Goal: Communication & Community: Answer question/provide support

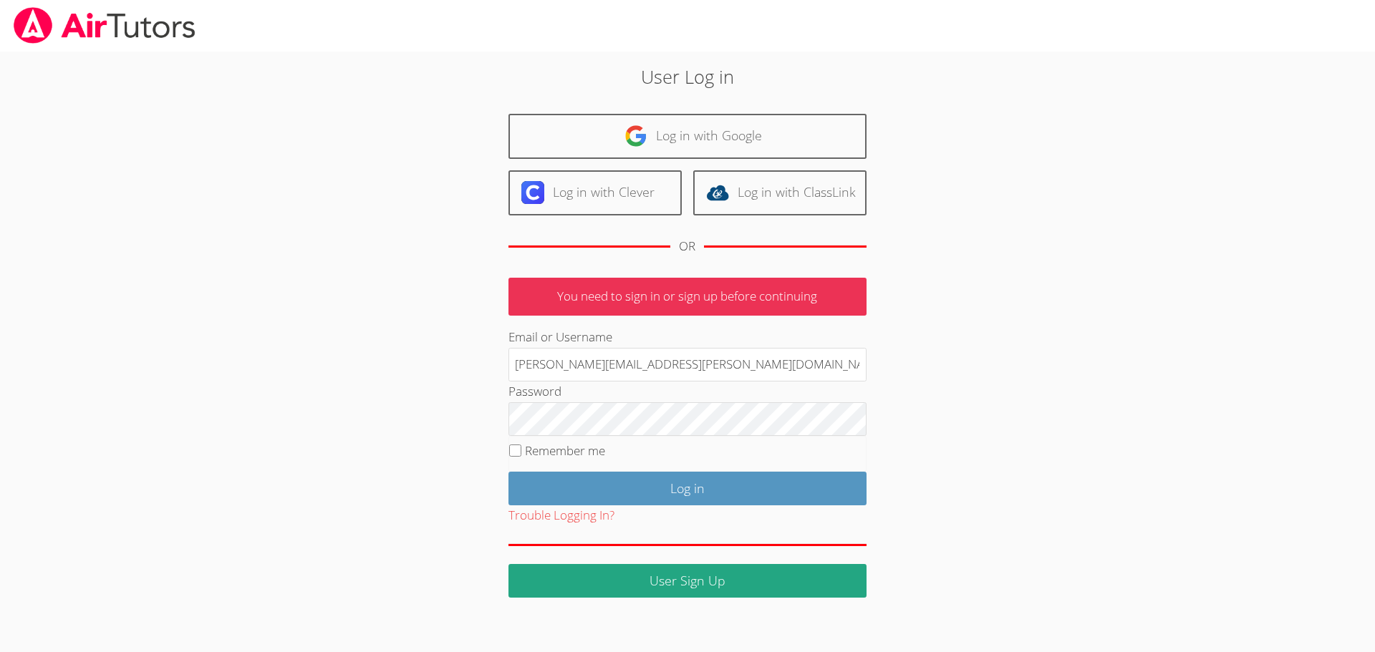
type input "[PERSON_NAME][EMAIL_ADDRESS][PERSON_NAME][DOMAIN_NAME]"
click at [508, 472] on input "Log in" at bounding box center [687, 489] width 358 height 34
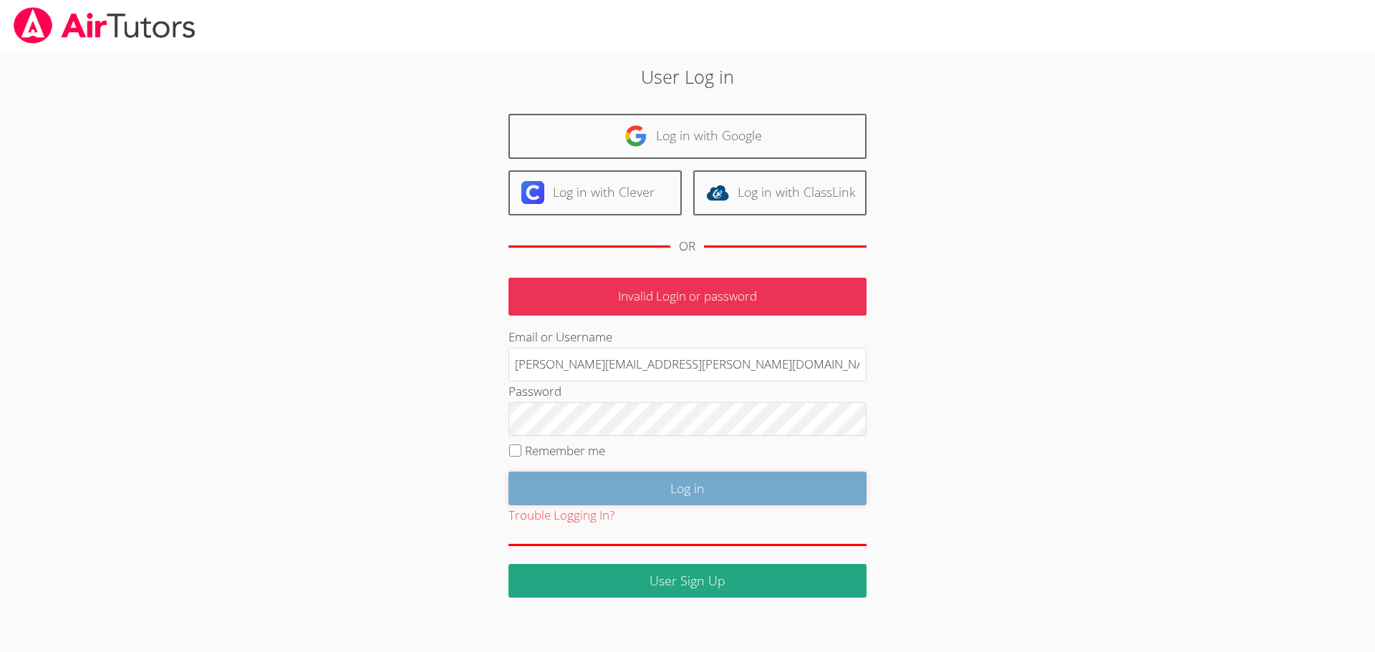
click at [659, 483] on input "Log in" at bounding box center [687, 489] width 358 height 34
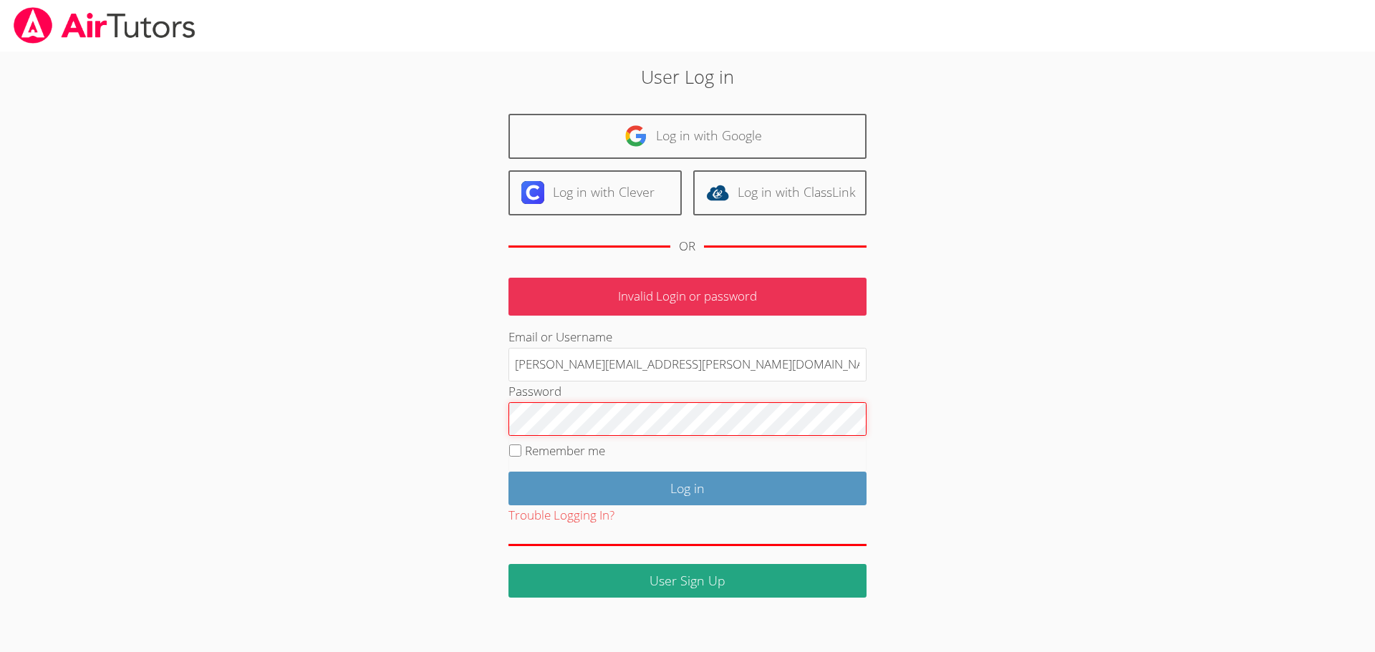
click at [508, 472] on input "Log in" at bounding box center [687, 489] width 358 height 34
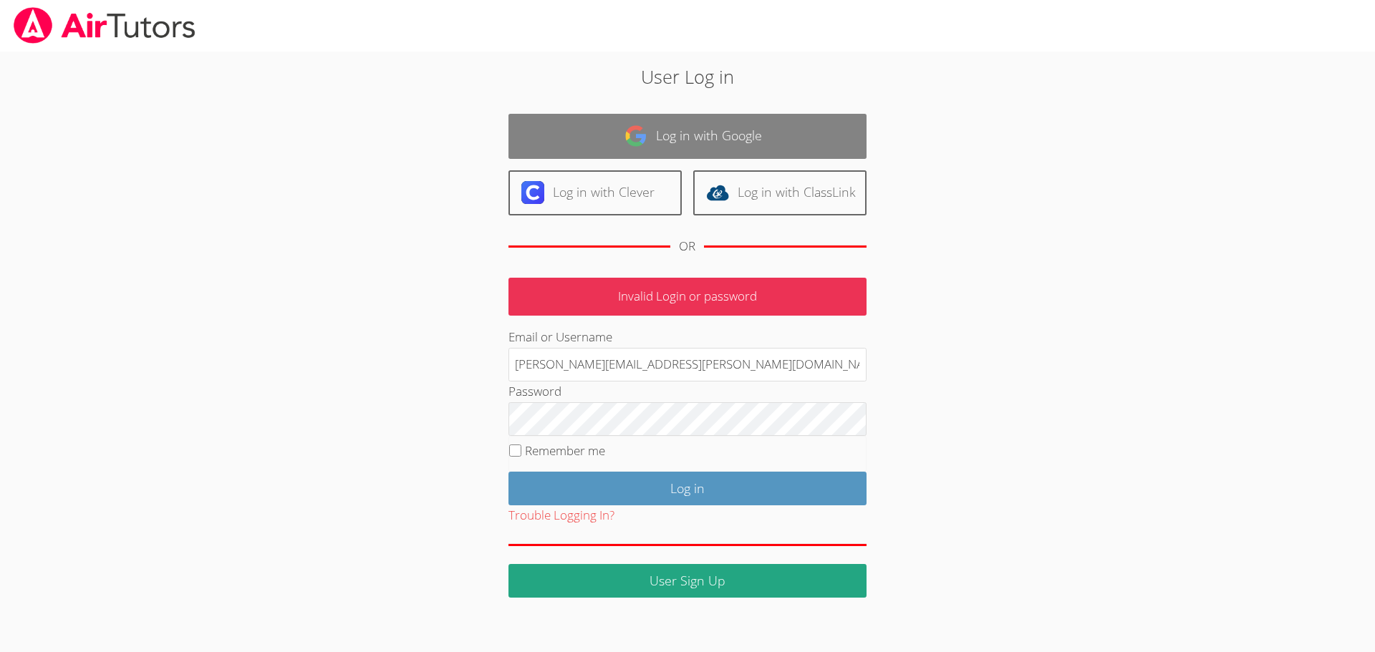
click at [687, 139] on link "Log in with Google" at bounding box center [687, 136] width 358 height 45
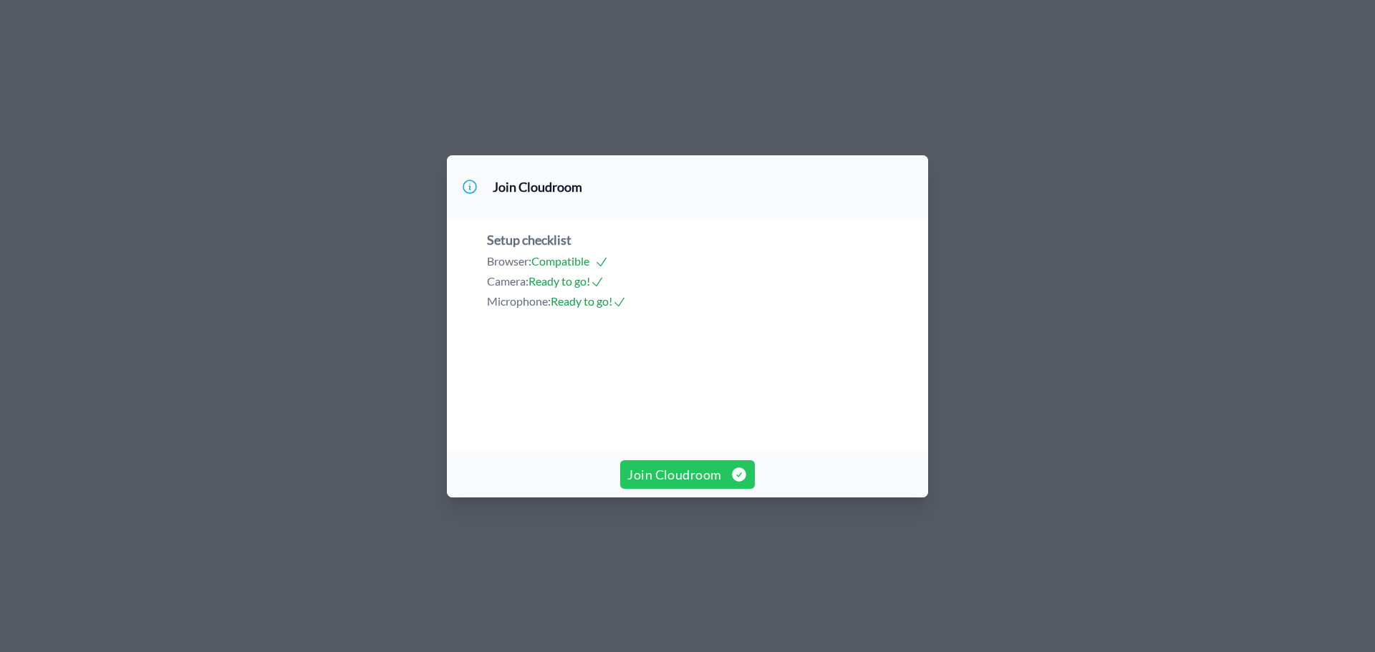
click at [717, 485] on span "Join Cloudroom" at bounding box center [687, 475] width 120 height 20
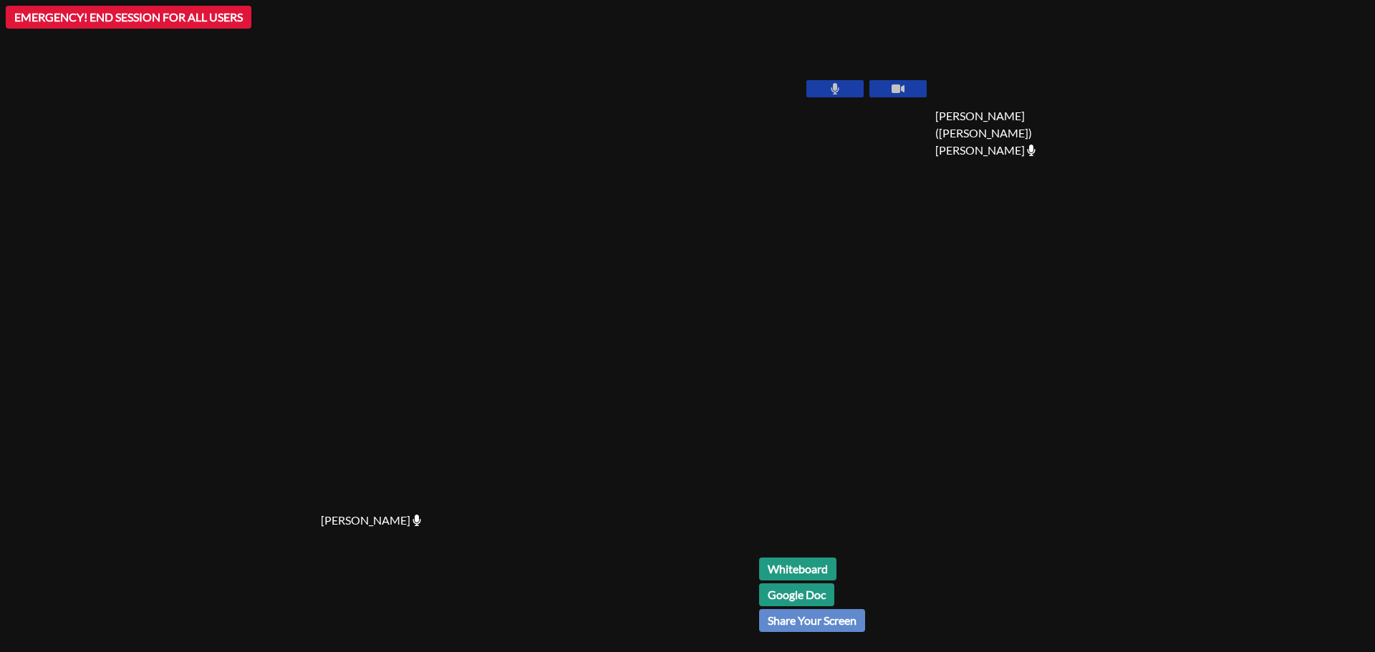
drag, startPoint x: 987, startPoint y: 104, endPoint x: 987, endPoint y: 88, distance: 15.8
click at [929, 88] on div "[PERSON_NAME]" at bounding box center [844, 82] width 170 height 153
click at [863, 88] on button at bounding box center [834, 88] width 57 height 17
drag, startPoint x: 987, startPoint y: 88, endPoint x: 999, endPoint y: 121, distance: 34.9
click at [842, 93] on icon at bounding box center [835, 88] width 14 height 11
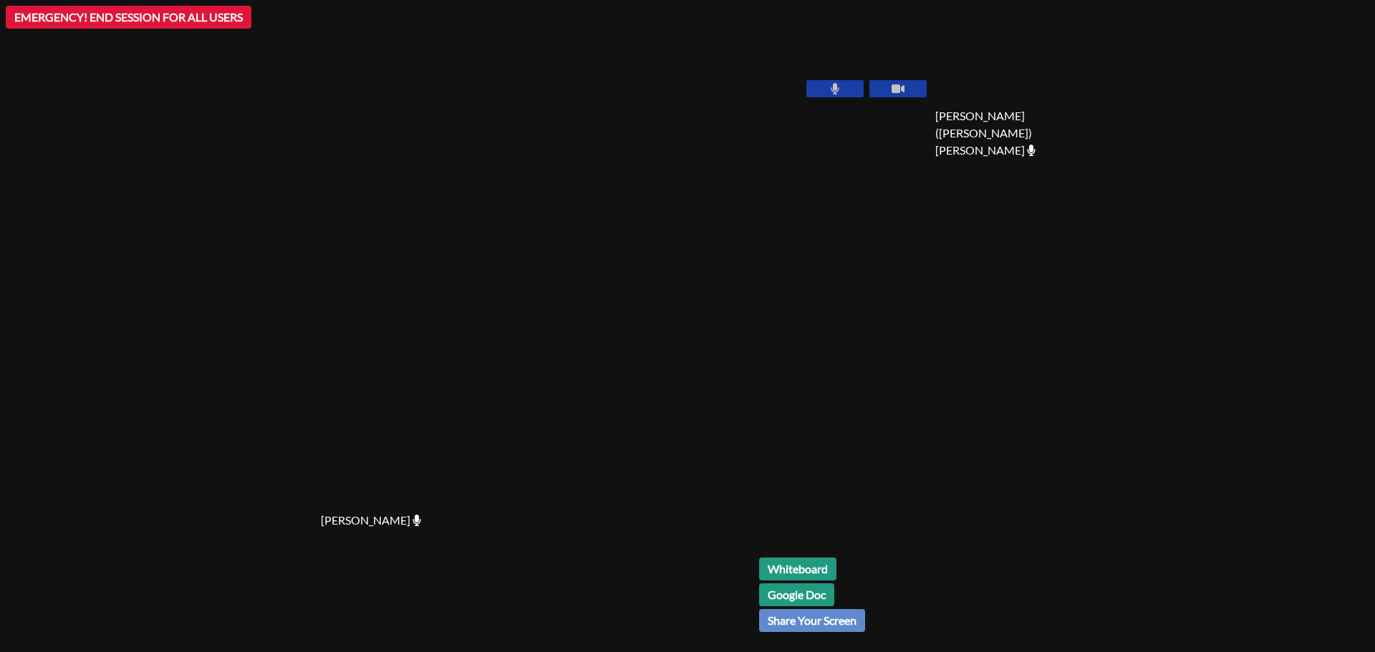
click at [863, 87] on button at bounding box center [834, 88] width 57 height 17
click at [904, 87] on icon at bounding box center [897, 88] width 13 height 9
